Goal: Check status: Check status

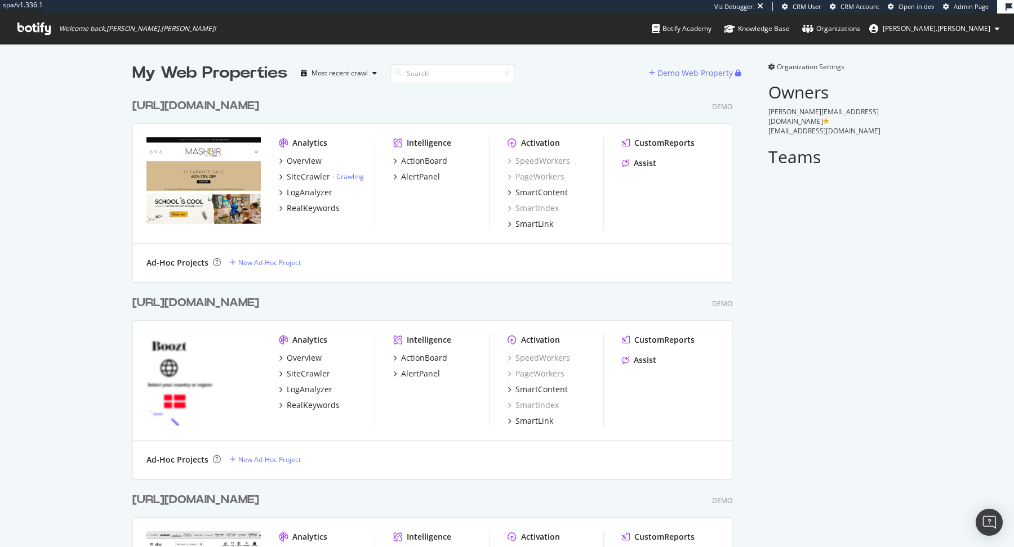
scroll to position [17900, 608]
click at [444, 71] on input at bounding box center [452, 74] width 124 height 20
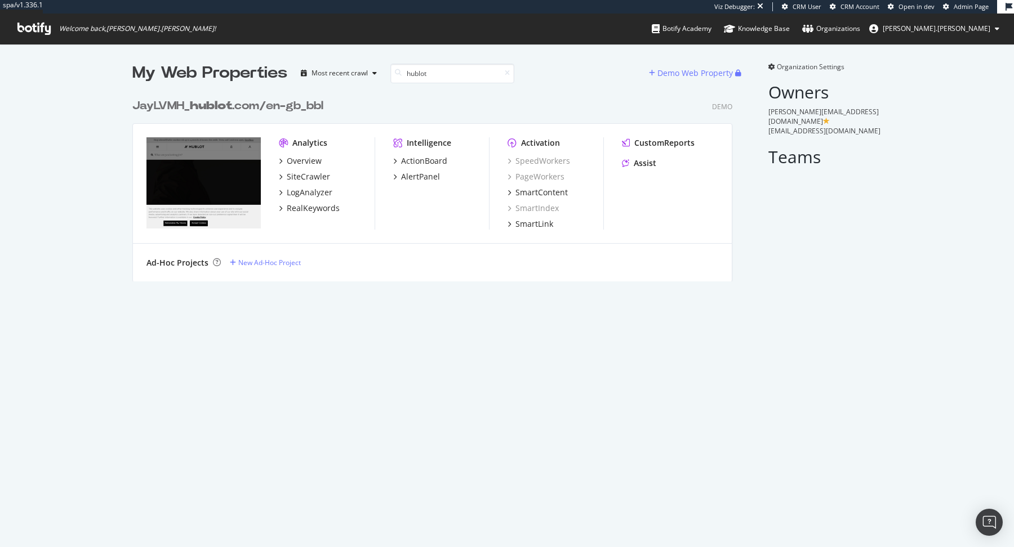
type input "hublot"
click at [264, 102] on div "JayLVMH_ hublot .com/en-gb_bbl" at bounding box center [227, 106] width 191 height 16
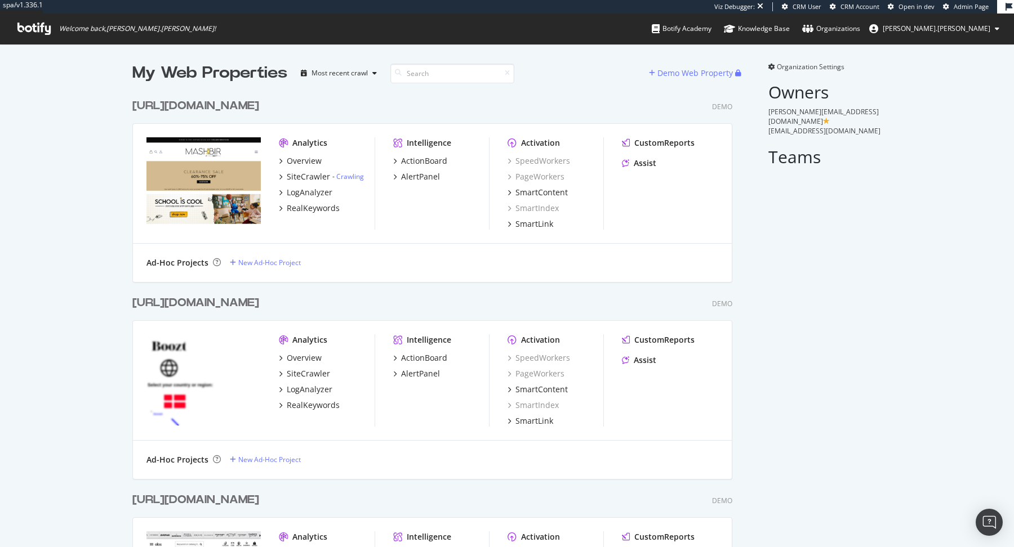
scroll to position [17900, 608]
click at [469, 74] on input at bounding box center [452, 74] width 124 height 20
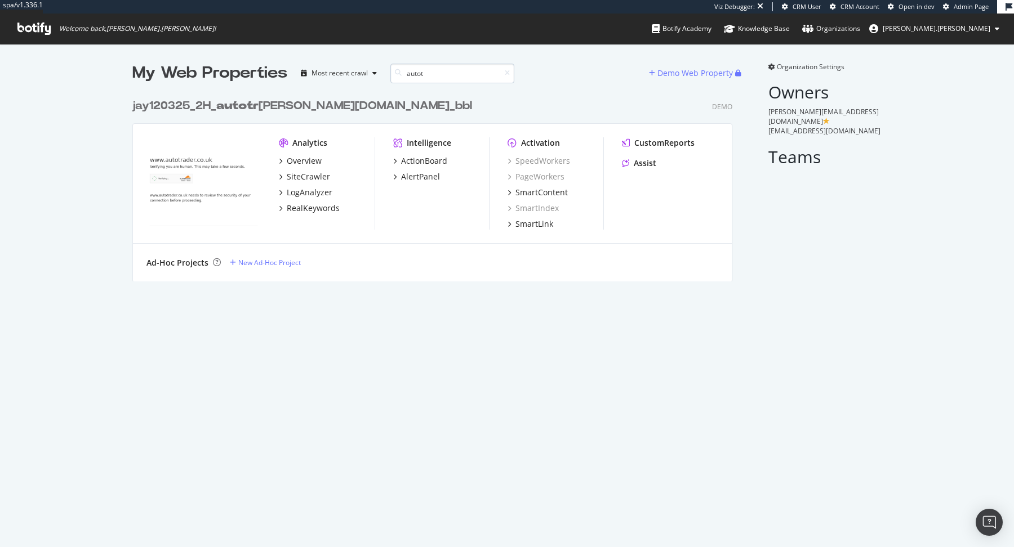
scroll to position [197, 608]
type input "a"
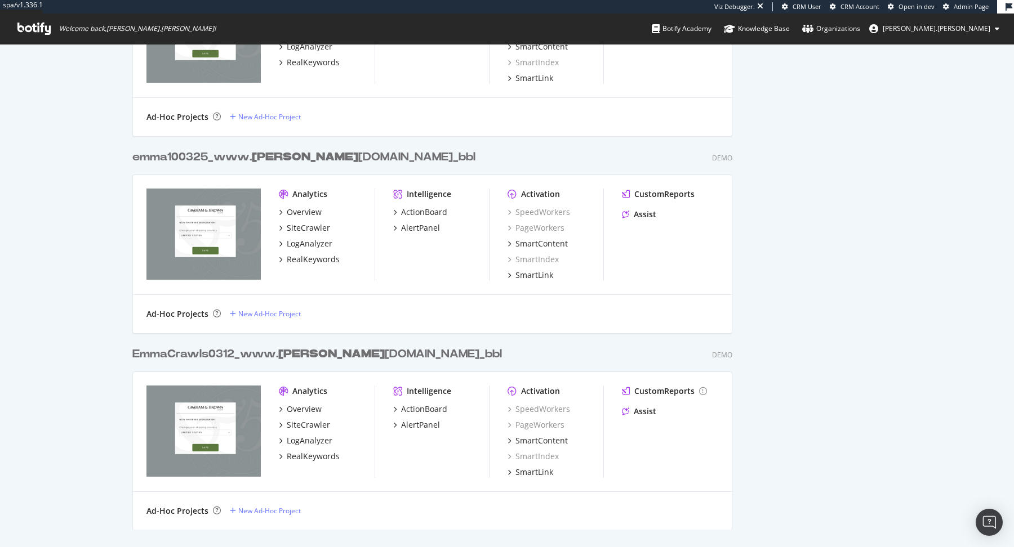
scroll to position [0, 0]
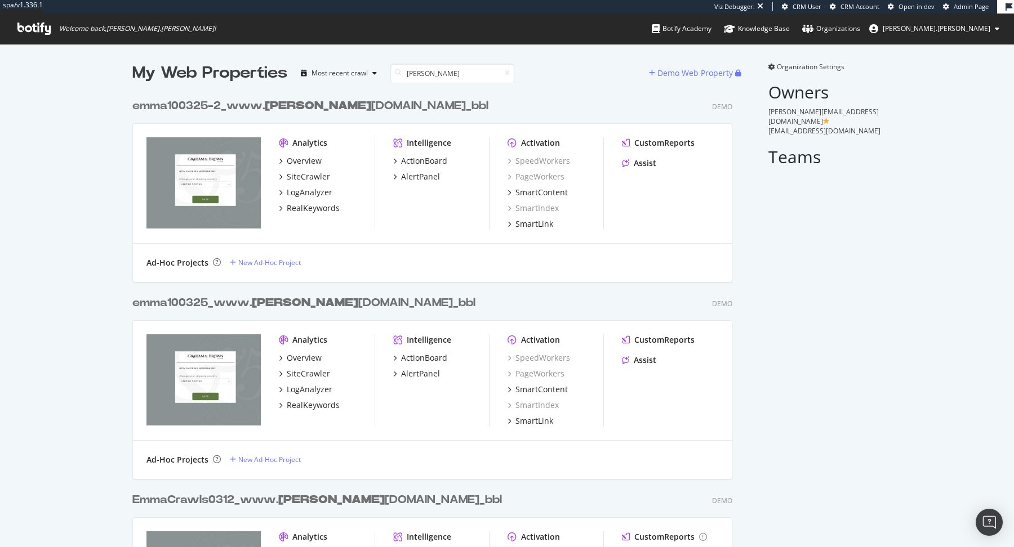
type input "graham"
click at [922, 361] on div "My Web Properties Most recent crawl graham Demo Web Property emma100325-2_www. …" at bounding box center [507, 369] width 1014 height 650
click at [952, 6] on link "Admin Page" at bounding box center [966, 6] width 46 height 9
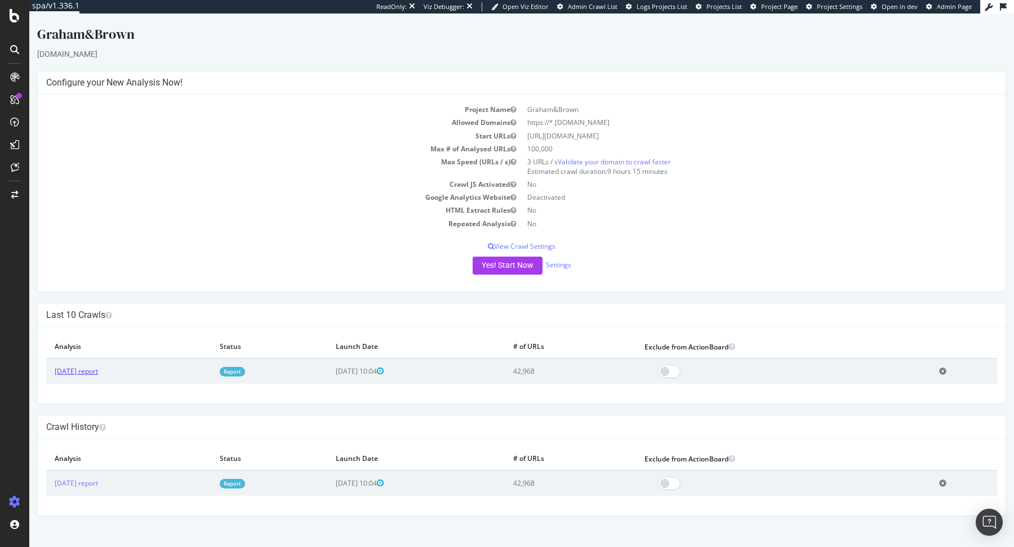
click at [98, 367] on link "[DATE] report" at bounding box center [76, 372] width 43 height 10
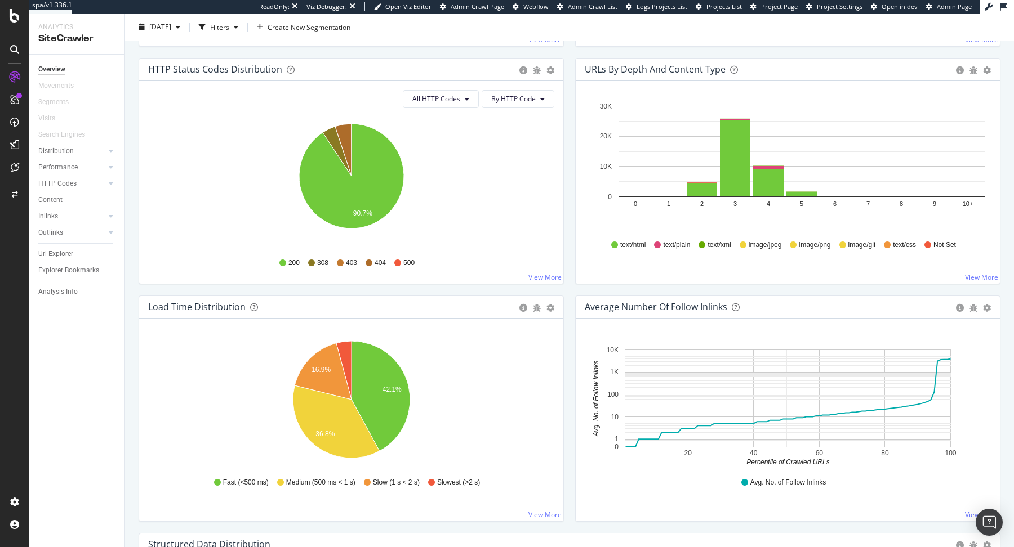
scroll to position [606, 0]
